Goal: Contribute content: Add original content to the website for others to see

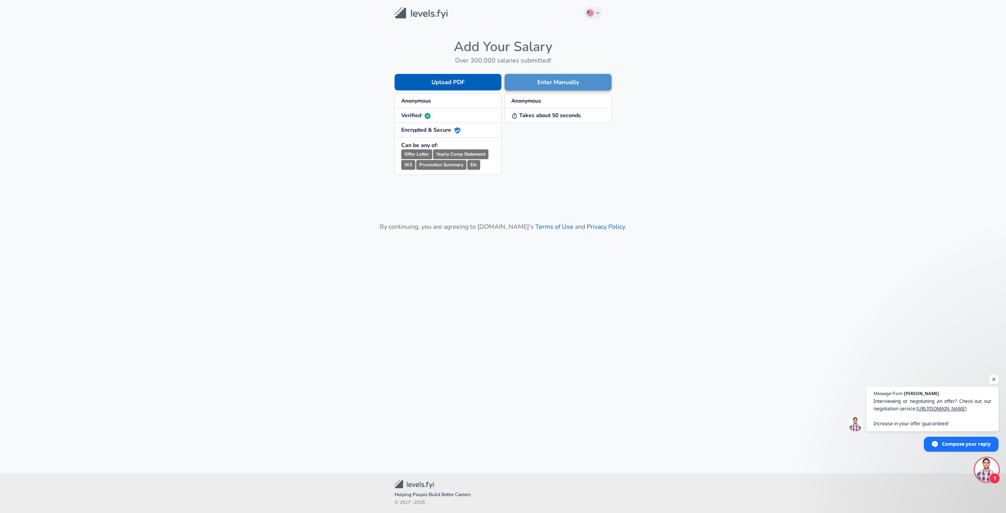
click at [565, 83] on button "Enter Manually" at bounding box center [558, 82] width 107 height 17
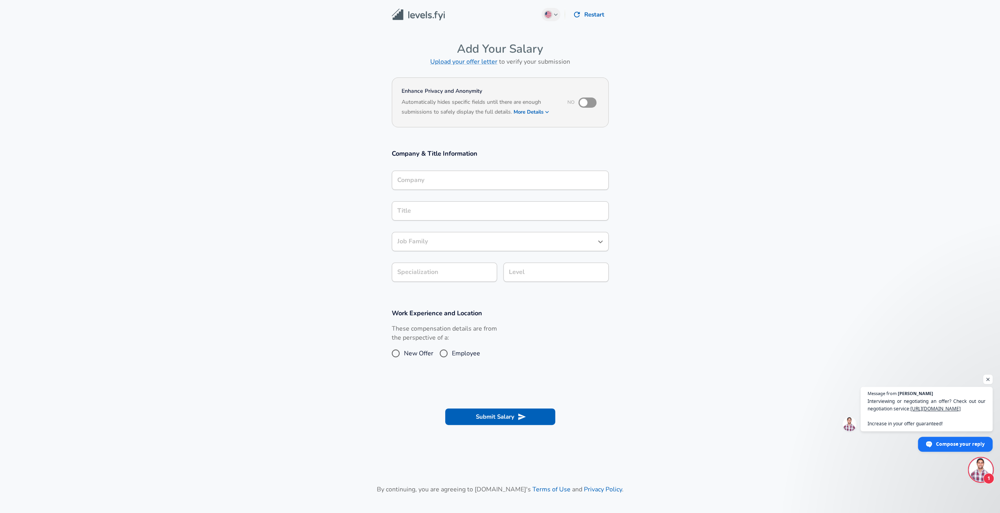
click at [475, 180] on input "Company" at bounding box center [500, 180] width 210 height 12
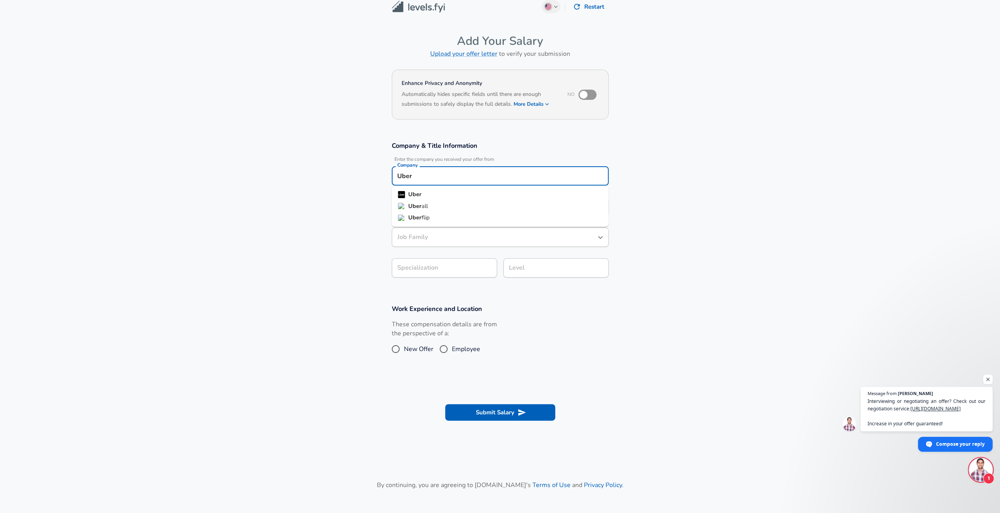
type input "Uber"
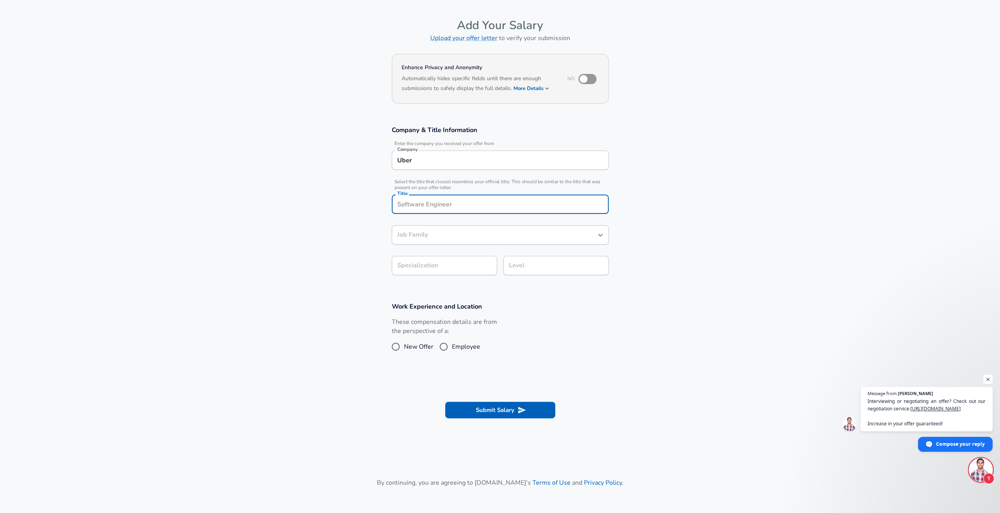
click at [475, 167] on div "Uber Company" at bounding box center [500, 159] width 217 height 19
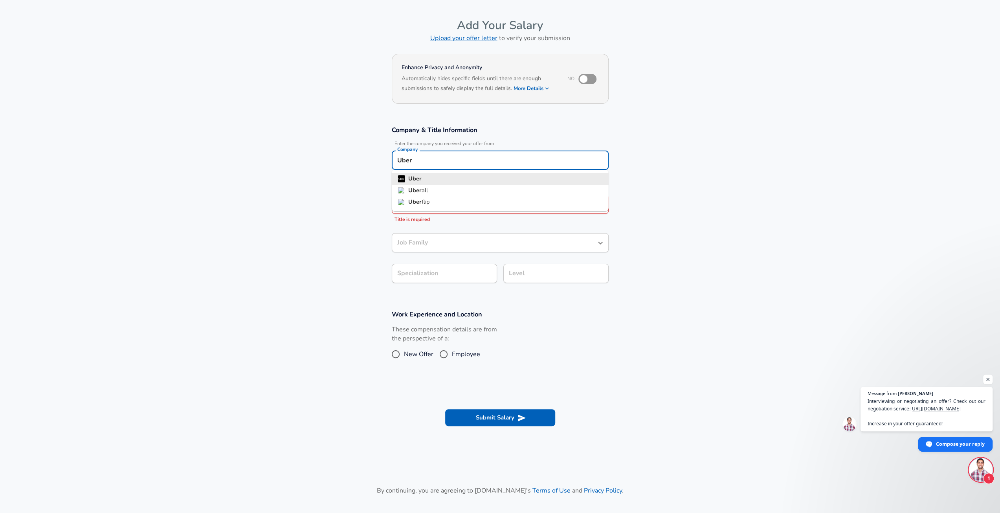
click at [451, 177] on li "Uber" at bounding box center [500, 179] width 217 height 12
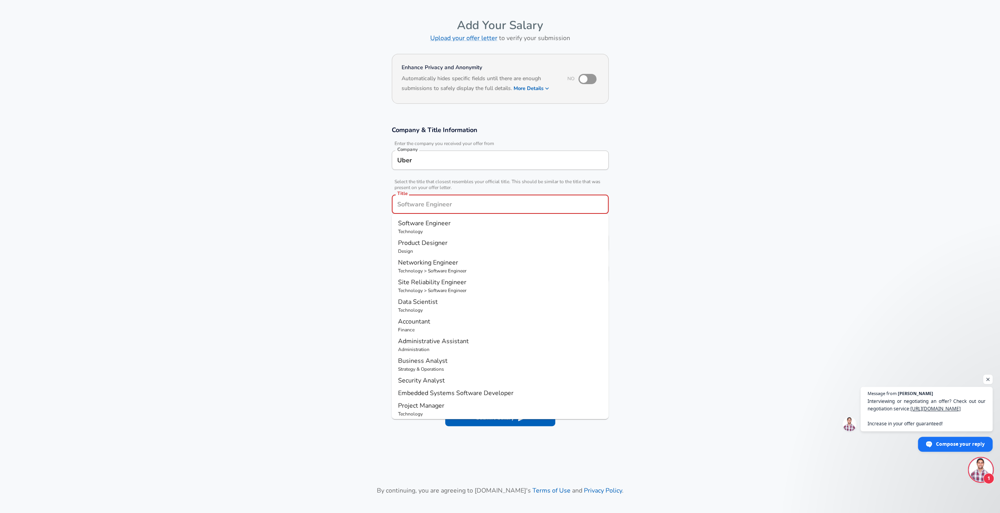
click at [425, 206] on input "Title" at bounding box center [500, 204] width 210 height 12
click at [443, 283] on span "ware Engineer" at bounding box center [450, 282] width 41 height 9
type input "Mobile Software Engineer"
type input "Mobile (iOS + Android)"
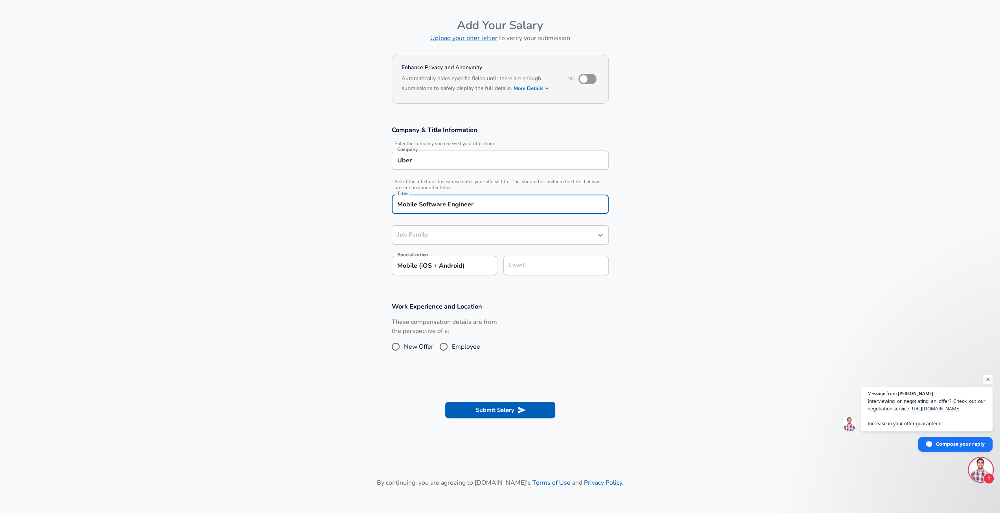
type input "Software Engineer"
type input "Mobile Software Engineer"
click at [465, 235] on input "Software Engineer" at bounding box center [494, 235] width 198 height 12
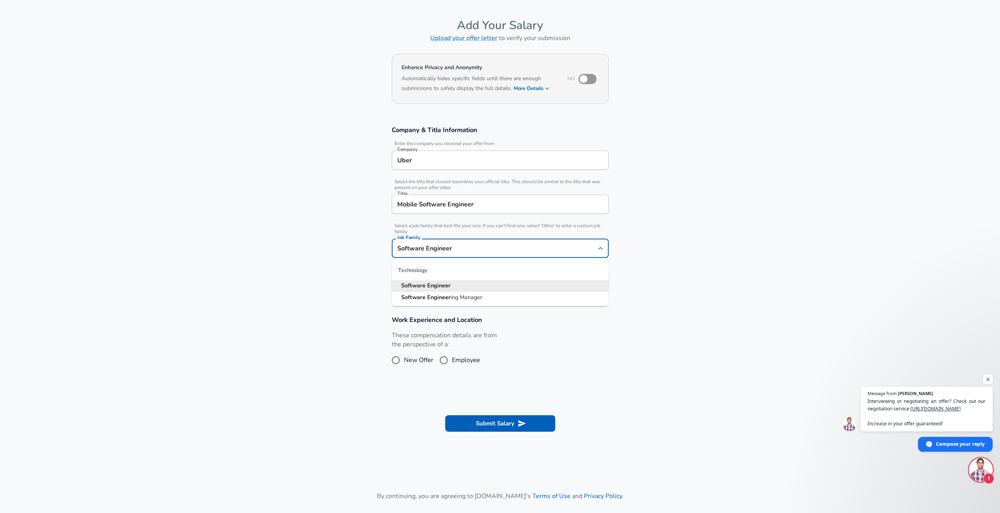
scroll to position [39, 0]
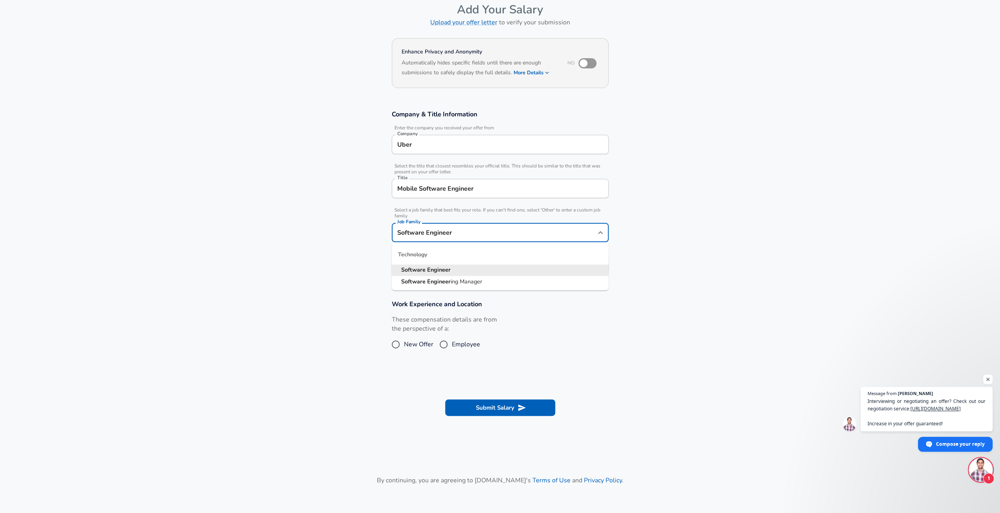
click at [462, 269] on li "Software Engineer" at bounding box center [500, 270] width 217 height 12
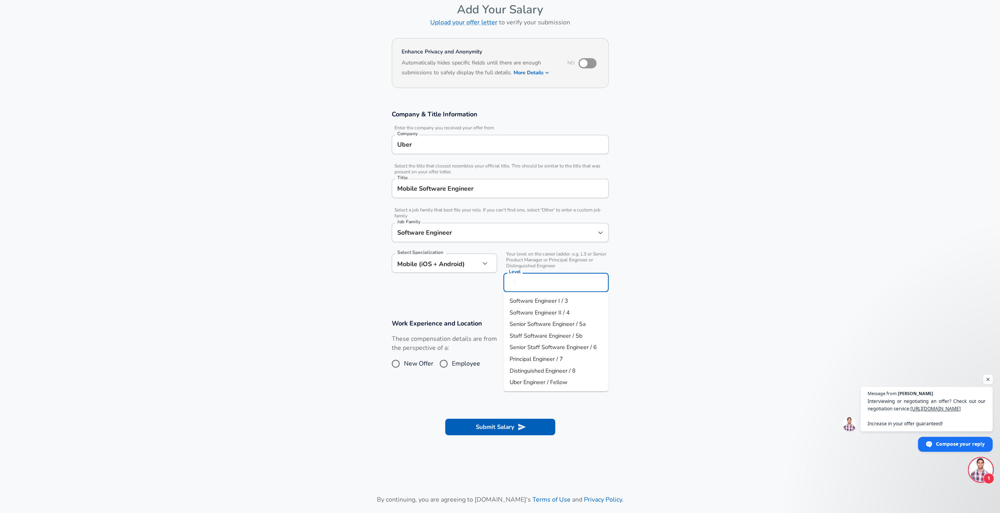
scroll to position [55, 0]
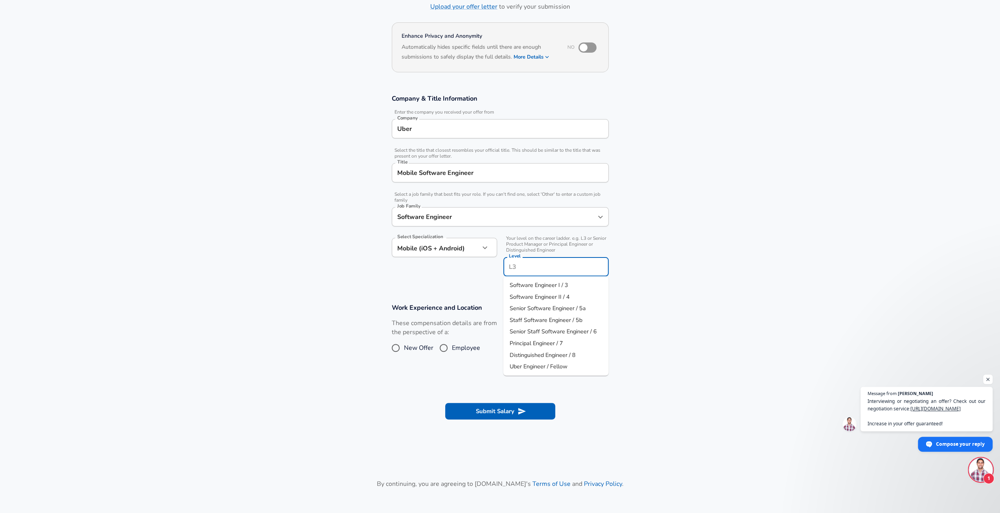
click at [524, 264] on input "Level" at bounding box center [556, 267] width 98 height 12
click at [547, 312] on span "Senior Software Engineer / 5a" at bounding box center [548, 308] width 76 height 8
type input "Senior Software Engineer / 5a"
click at [442, 349] on input "Employee" at bounding box center [443, 347] width 17 height 13
radio input "true"
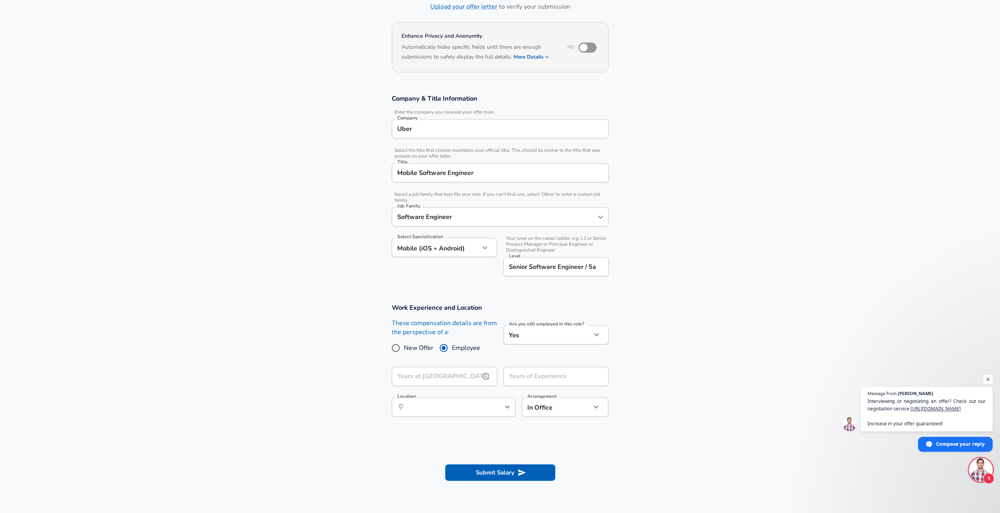
click at [459, 381] on input "Years at [GEOGRAPHIC_DATA]" at bounding box center [436, 376] width 88 height 19
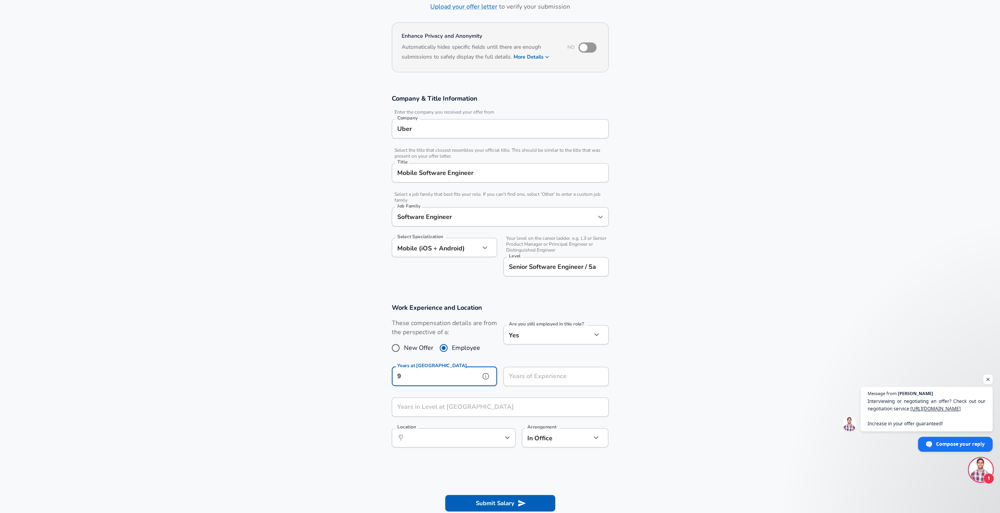
type input "9"
click at [525, 376] on input "Years of Experience" at bounding box center [547, 376] width 88 height 19
type input "9"
click at [464, 404] on input "Years in Level at [GEOGRAPHIC_DATA]" at bounding box center [492, 406] width 200 height 19
type input "4"
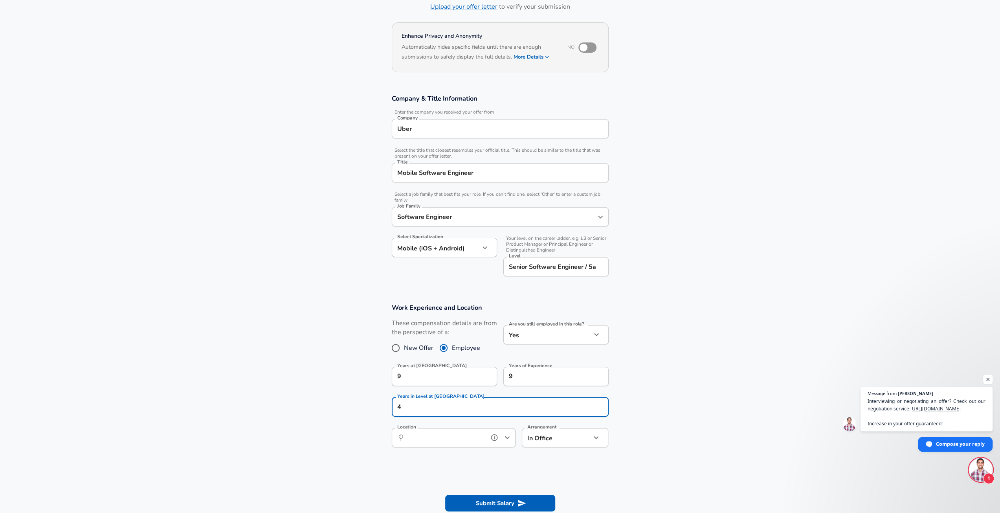
click at [468, 433] on input "Location" at bounding box center [445, 437] width 81 height 12
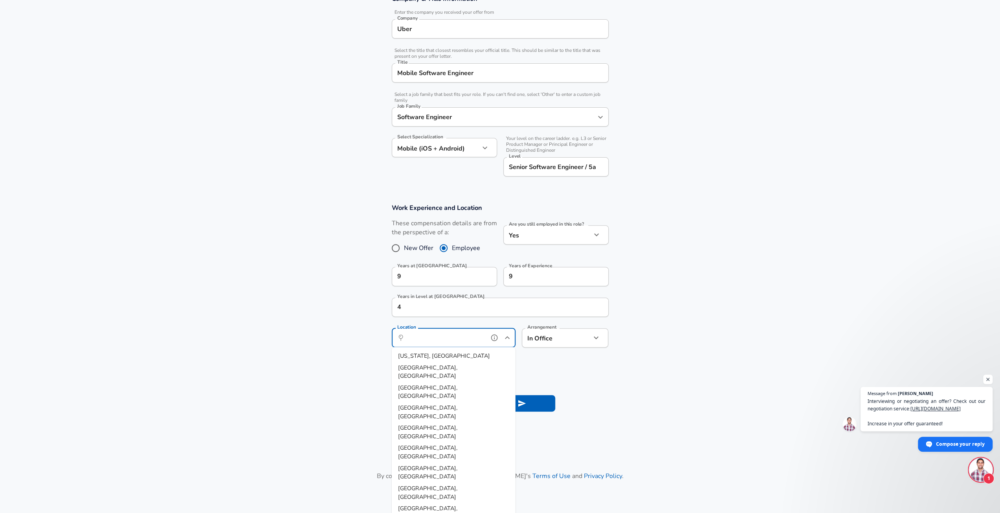
scroll to position [173, 0]
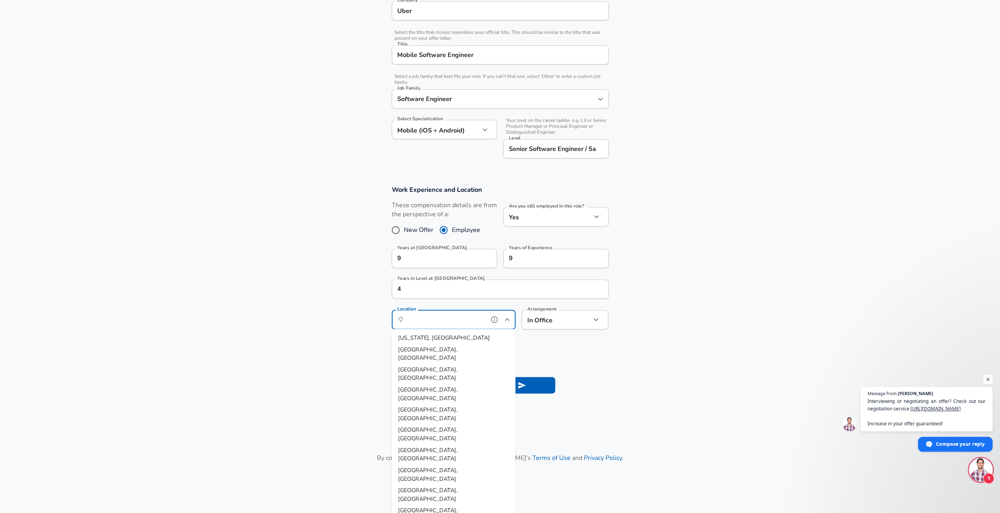
type input "[GEOGRAPHIC_DATA], [GEOGRAPHIC_DATA]"
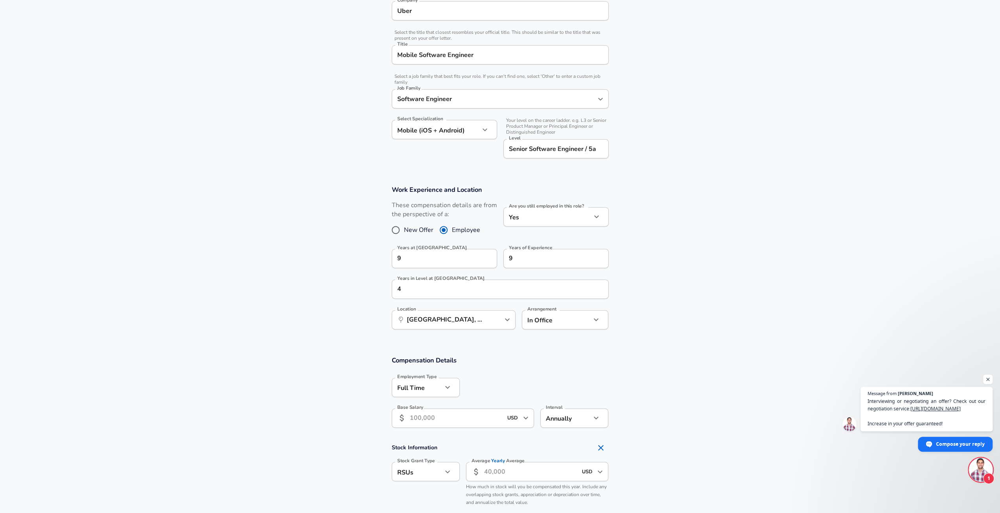
click at [451, 420] on input "Base Salary" at bounding box center [456, 417] width 93 height 19
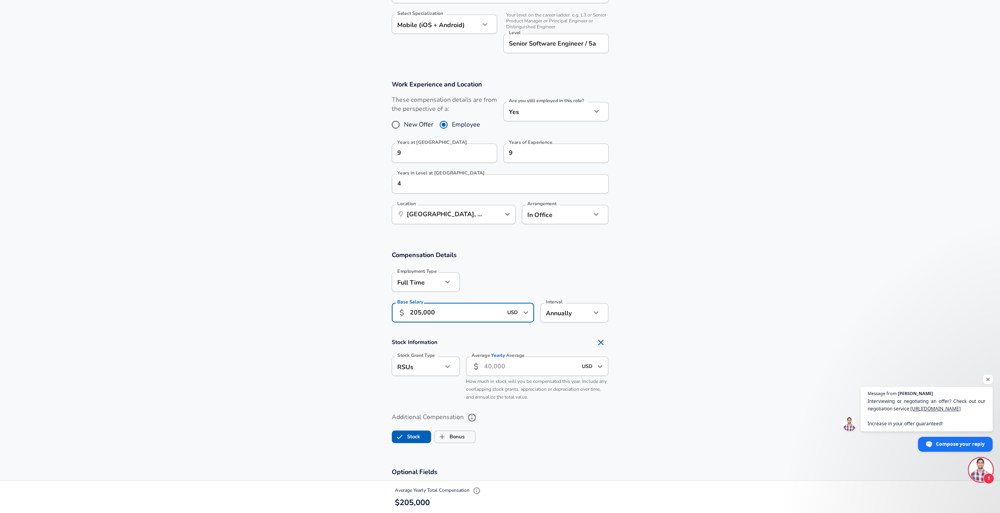
scroll to position [291, 0]
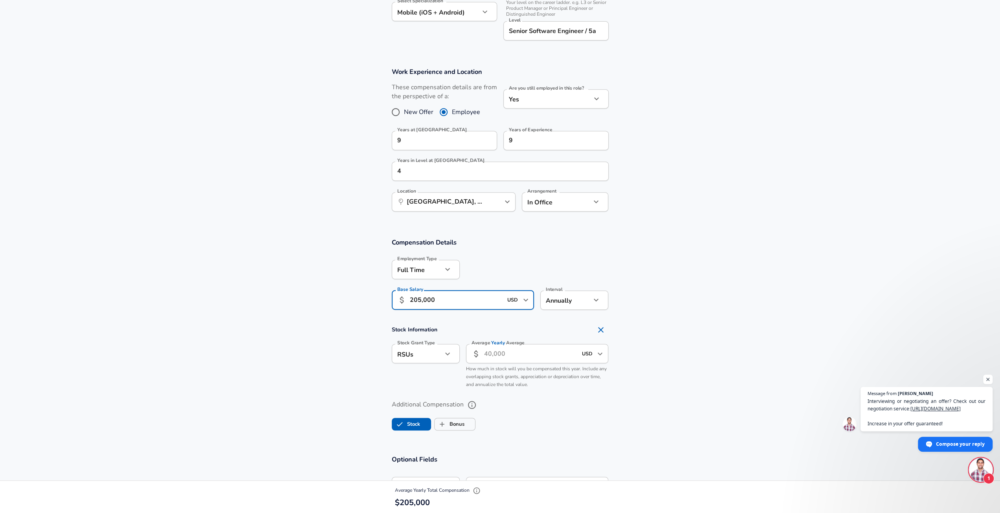
type input "205,000"
click at [505, 358] on input "Average Yearly Average" at bounding box center [530, 353] width 93 height 19
type input "170,000"
click at [460, 422] on label "Bonus" at bounding box center [450, 424] width 30 height 15
checkbox input "true"
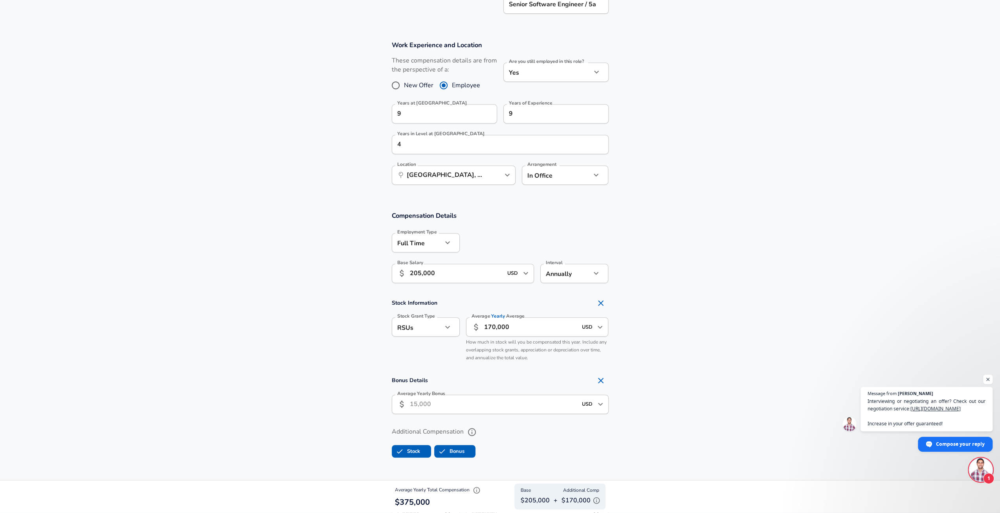
scroll to position [330, 0]
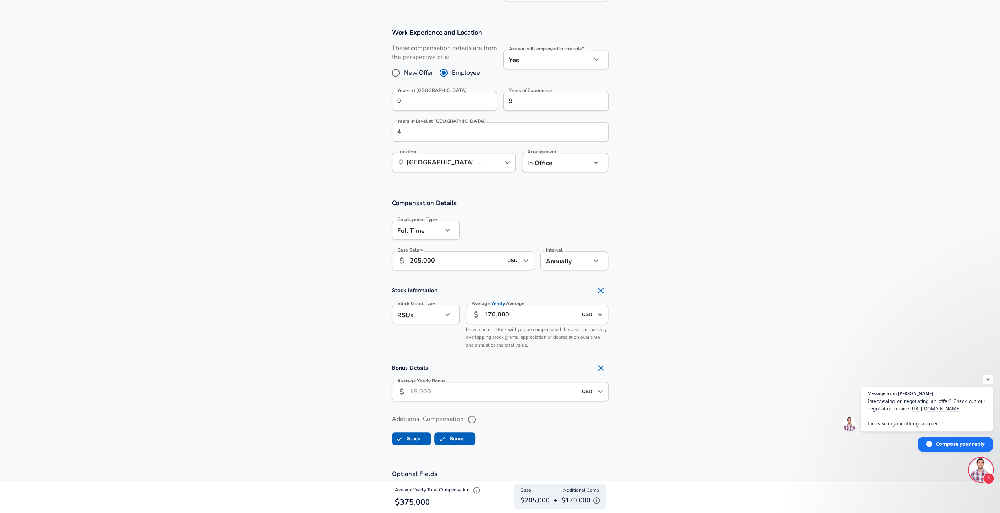
click at [455, 392] on input "Average Yearly Bonus" at bounding box center [493, 391] width 167 height 19
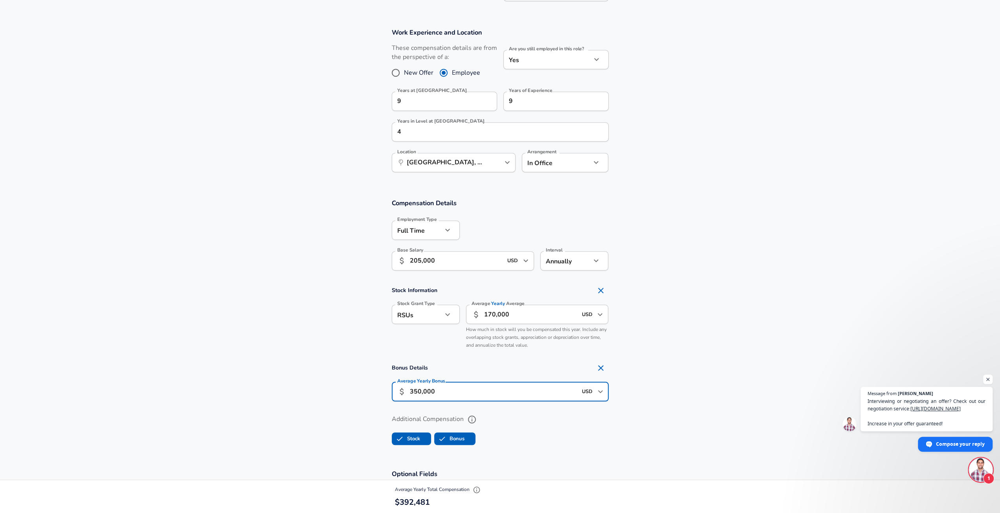
click at [539, 435] on ul "Stock Bonus" at bounding box center [500, 437] width 217 height 16
click at [459, 390] on input "350,000" at bounding box center [493, 391] width 167 height 19
type input "35,000"
click at [528, 425] on label "Additional Compensation" at bounding box center [500, 419] width 217 height 13
click at [479, 425] on button "Additional Compensation" at bounding box center [471, 419] width 13 height 13
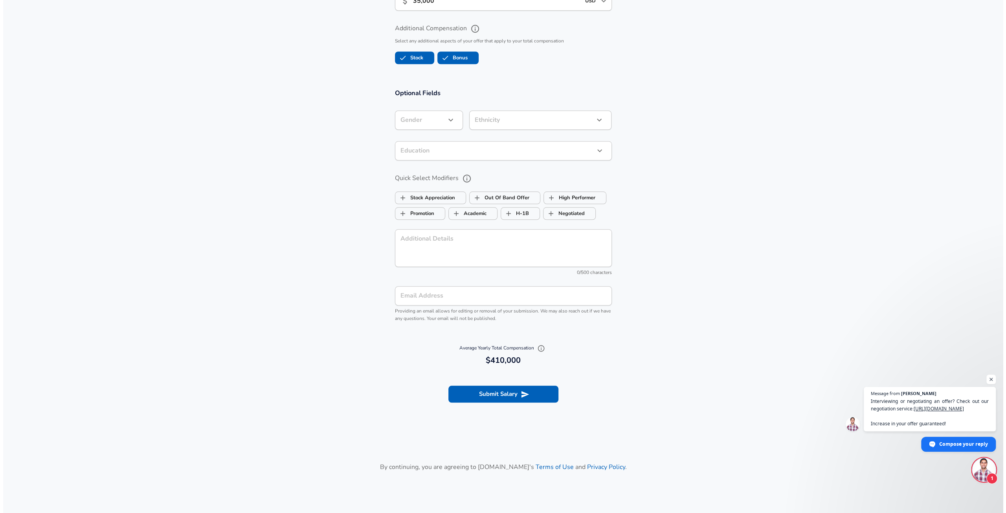
scroll to position [723, 0]
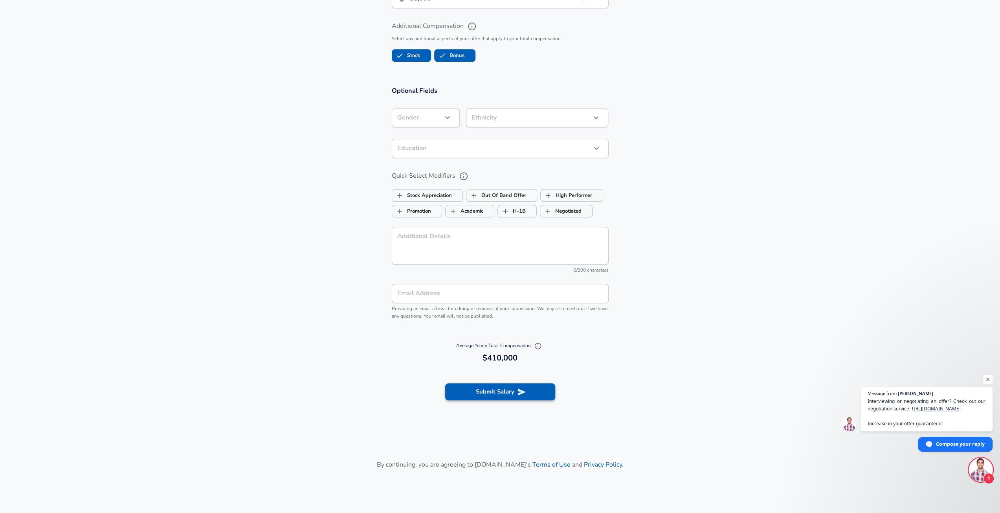
click at [512, 394] on button "Submit Salary" at bounding box center [500, 391] width 110 height 17
